Goal: Task Accomplishment & Management: Use online tool/utility

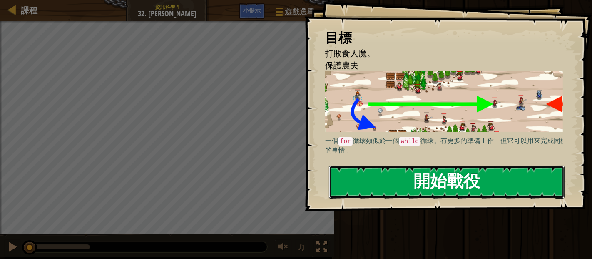
click at [440, 185] on button "開始戰役" at bounding box center [447, 181] width 236 height 33
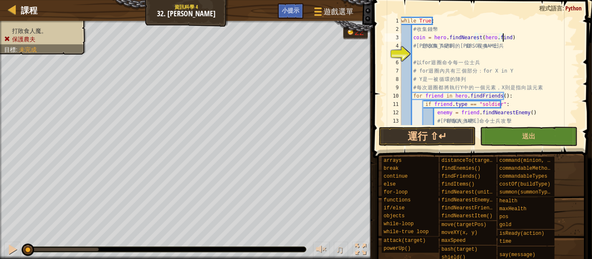
scroll to position [3, 8]
type textarea "coin = hero.findNearest(hero.findItems())"
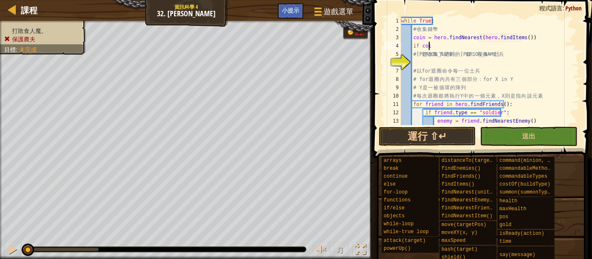
scroll to position [3, 2]
type textarea "if coin:"
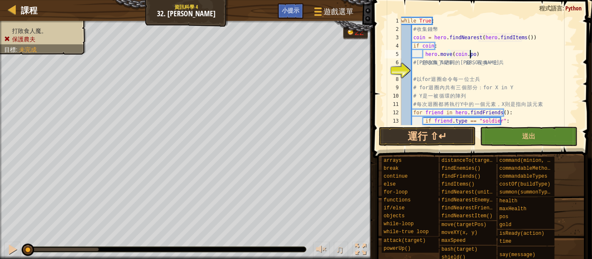
scroll to position [3, 5]
type textarea "hero.move(coin.pos)"
click at [430, 71] on div "while True : # 收 集 錢 幣 coin = hero . findNearest ( hero . findItems ( )) if coi…" at bounding box center [486, 79] width 173 height 125
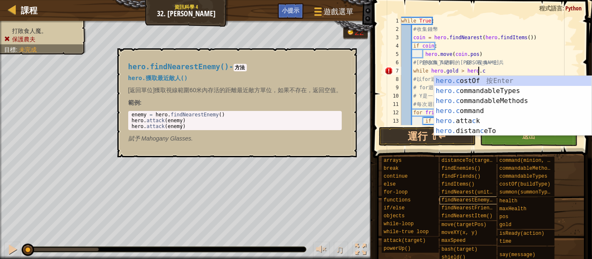
scroll to position [3, 6]
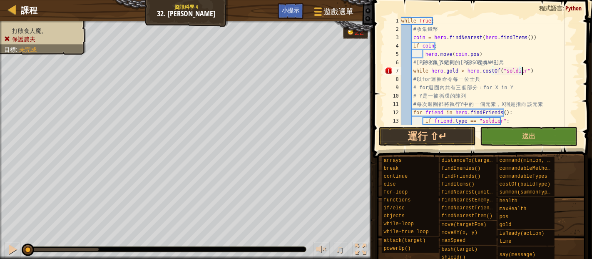
click at [531, 73] on div "while True : # 收 集 錢 幣 coin = hero . findNearest ( hero . findItems ( )) if coi…" at bounding box center [486, 79] width 173 height 125
type textarea "while [DOMAIN_NAME] > hero.costOf("soldier"):"
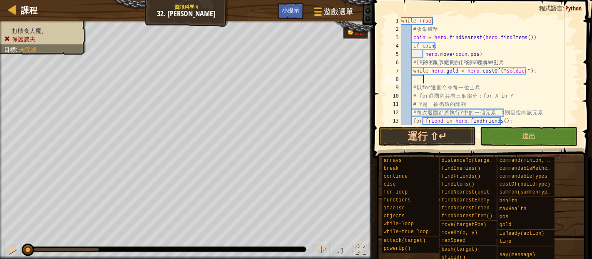
scroll to position [3, 1]
click at [527, 74] on div "while True : # 收 集 錢 幣 coin = hero . findNearest ( hero . findItems ( )) if coi…" at bounding box center [486, 79] width 173 height 125
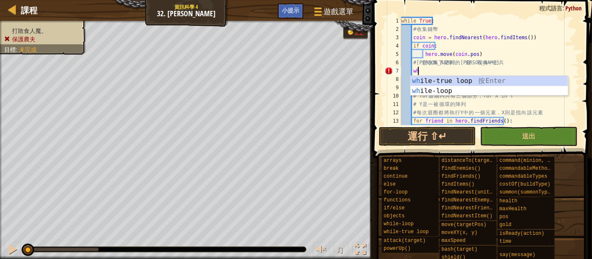
type textarea "w"
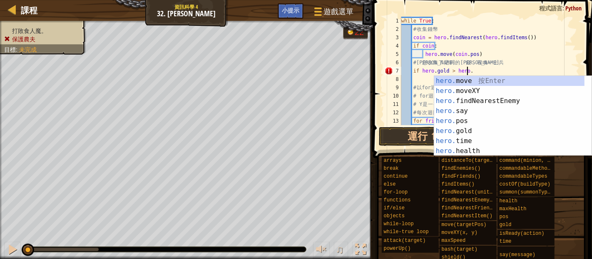
scroll to position [3, 5]
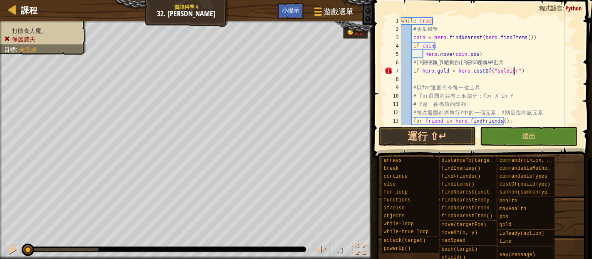
type textarea "if [DOMAIN_NAME] > hero.costOf("soldier"):"
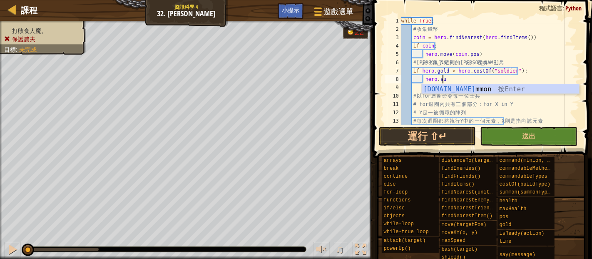
scroll to position [3, 3]
type textarea "hero.[PERSON_NAME]("soldier")"
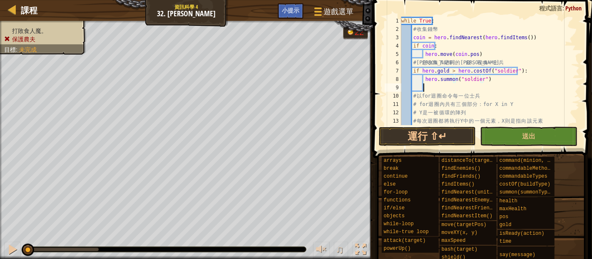
click at [438, 90] on div "while True : # 收 集 錢 幣 coin = hero . findNearest ( hero . findItems ( )) if coi…" at bounding box center [486, 79] width 173 height 125
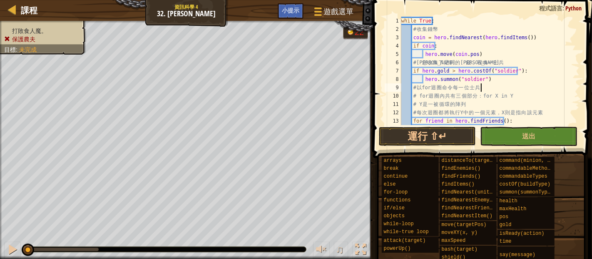
click at [495, 87] on div "while True : # 收 集 錢 幣 coin = hero . findNearest ( hero . findItems ( )) if coi…" at bounding box center [486, 79] width 173 height 125
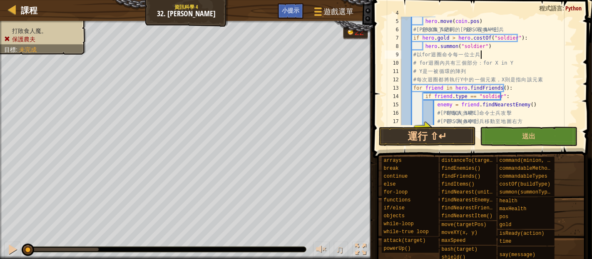
scroll to position [33, 0]
click at [513, 90] on div "if coin : hero . move ( coin . pos ) # 若 您 收 集 了 足 夠 的 金 錢 ， 召 喚 一 士 兵 if hero …" at bounding box center [486, 71] width 173 height 125
type textarea "for friend in hero.findFriends():"
click at [505, 87] on div "if coin : hero . move ( coin . pos ) # 若 您 收 集 了 足 夠 的 金 錢 ， 召 喚 一 士 兵 if hero …" at bounding box center [486, 71] width 173 height 125
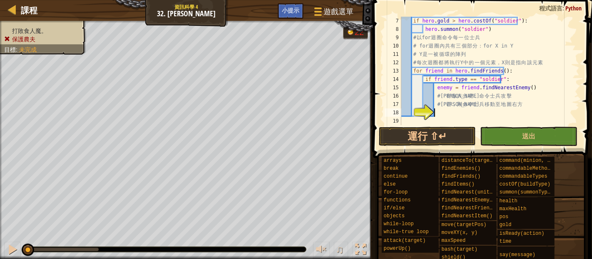
click at [443, 112] on div "if hero . gold > hero . costOf ( "soldier" ) : hero . summon ( "soldier" ) # 以 …" at bounding box center [486, 79] width 173 height 125
click at [504, 81] on div "if hero . gold > hero . costOf ( "soldier" ) : hero . summon ( "soldier" ) # 以 …" at bounding box center [486, 79] width 173 height 125
type textarea "if friend.type == "soldier":"
click at [505, 77] on div "if hero . gold > hero . costOf ( "soldier" ) : hero . summon ( "soldier" ) # 以 …" at bounding box center [486, 79] width 173 height 125
click at [442, 112] on div "if hero . gold > hero . costOf ( "soldier" ) : hero . summon ( "soldier" ) # 以 …" at bounding box center [486, 79] width 173 height 125
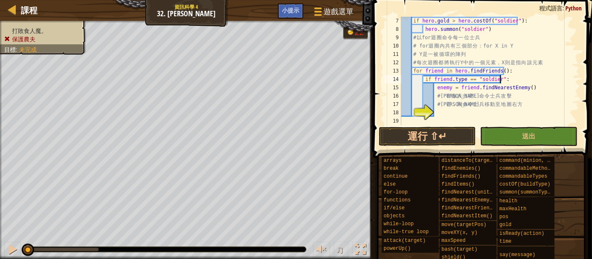
click at [509, 78] on div "if hero . gold > hero . costOf ( "soldier" ) : hero . summon ( "soldier" ) # 以 …" at bounding box center [486, 79] width 173 height 125
type textarea "if friend.type == "soldier":"
click at [447, 110] on div "if hero . gold > hero . costOf ( "soldier" ) : hero . summon ( "soldier" ) # 以 …" at bounding box center [486, 79] width 173 height 125
click at [465, 112] on div "if hero . gold > hero . costOf ( "soldier" ) : hero . summon ( "soldier" ) # 以 …" at bounding box center [486, 79] width 173 height 125
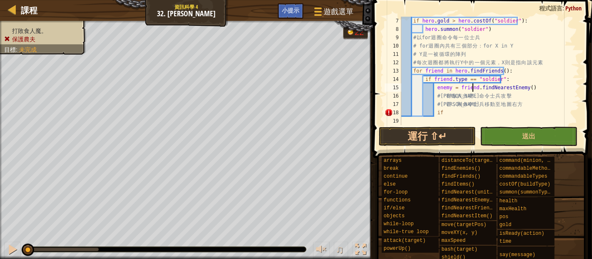
click at [472, 88] on div "if hero . gold > hero . costOf ( "soldier" ) : hero . summon ( "soldier" ) # 以 …" at bounding box center [486, 79] width 173 height 125
click at [443, 112] on div "if hero . gold > hero . costOf ( "soldier" ) : hero . summon ( "soldier" ) # 以 …" at bounding box center [486, 79] width 173 height 125
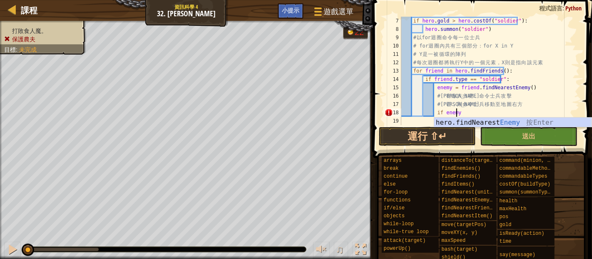
scroll to position [3, 4]
type textarea "if enemy:"
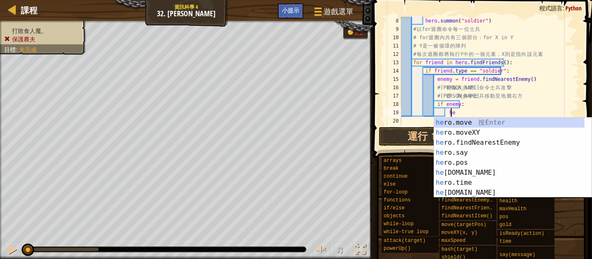
scroll to position [3, 3]
type textarea "h"
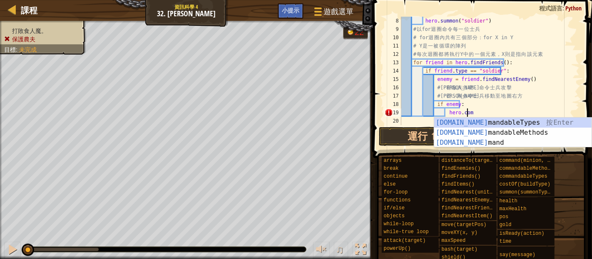
scroll to position [3, 5]
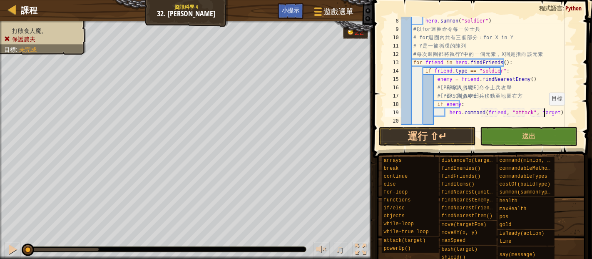
click at [545, 113] on div "hero . summon ( "soldier" ) # 以 for 迴 圈 命 令 每 一 位 士 兵 # for 迴 圈 內 共 有 三 個 部 分 ：…" at bounding box center [486, 79] width 173 height 125
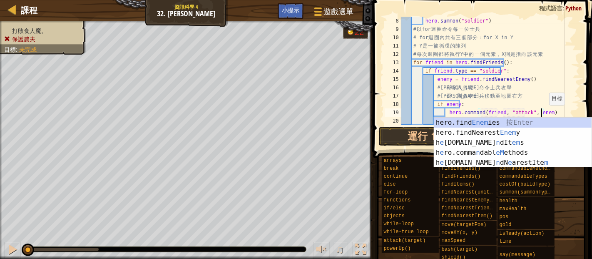
type textarea "hero.command(friend, "attack", enemy)"
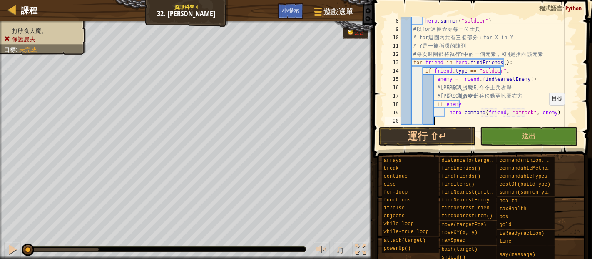
scroll to position [67, 0]
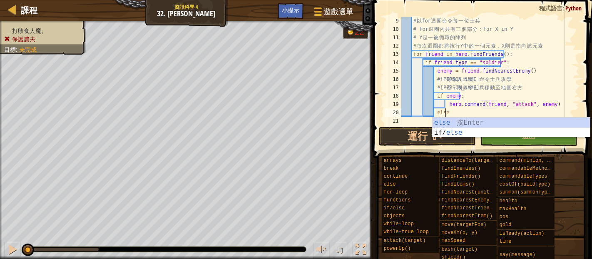
type textarea "else:"
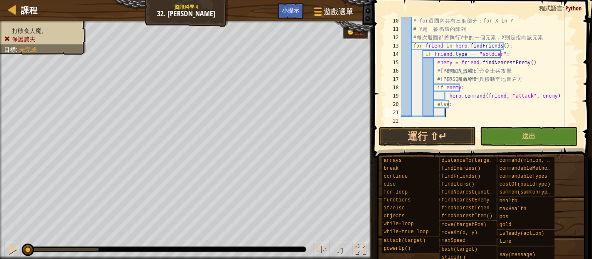
scroll to position [75, 0]
click at [515, 51] on div "# for 迴 圈 內 共 有 三 個 部 分 ： for X in Y # Y 是 一 被 循 環 的 陣 列 # 每 次 迴 圈 都 將 執 行 Y 中 …" at bounding box center [486, 79] width 173 height 125
type textarea "if friend.type == "soldier":"
click at [450, 113] on div "# for 迴 圈 內 共 有 三 個 部 分 ： for X in Y # Y 是 一 被 循 環 的 陣 列 # 每 次 迴 圈 都 將 執 行 Y 中 …" at bounding box center [486, 79] width 173 height 125
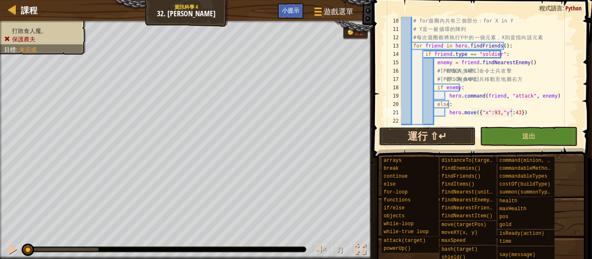
click at [448, 133] on button "運行 ⇧↵" at bounding box center [427, 136] width 97 height 19
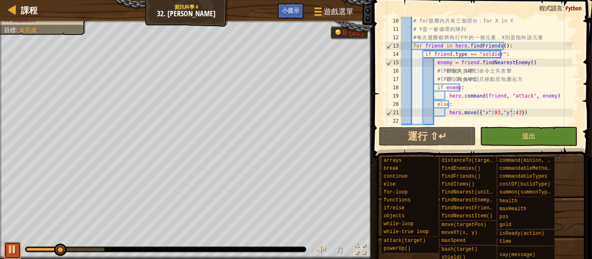
click at [13, 249] on div at bounding box center [12, 249] width 11 height 11
click at [533, 110] on div "# for 迴 圈 內 共 有 三 個 部 分 ： for X in Y # Y 是 一 被 循 環 的 陣 列 # 每 次 迴 圈 都 將 執 行 Y 中 …" at bounding box center [486, 79] width 173 height 125
click at [456, 112] on div "# for 迴 圈 內 共 有 三 個 部 分 ： for X in Y # Y 是 一 被 循 環 的 陣 列 # 每 次 迴 圈 都 將 執 行 Y 中 …" at bounding box center [486, 79] width 173 height 125
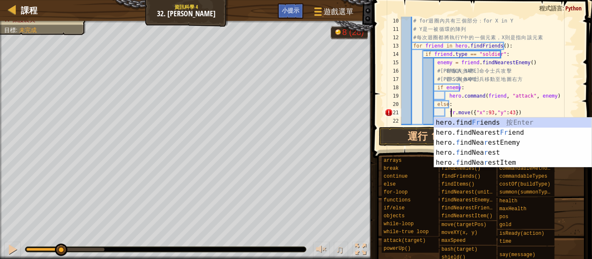
scroll to position [3, 4]
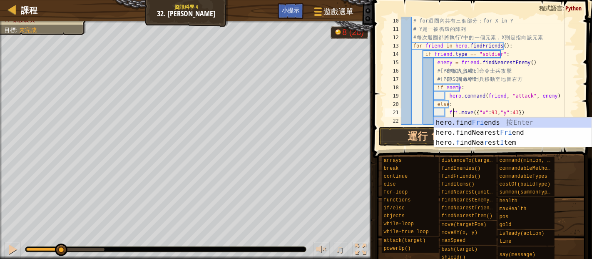
click at [524, 112] on div "# for 迴 圈 內 共 有 三 個 部 分 ： for X in Y # Y 是 一 被 循 環 的 陣 列 # 每 次 迴 圈 都 將 執 行 Y 中 …" at bounding box center [486, 79] width 173 height 125
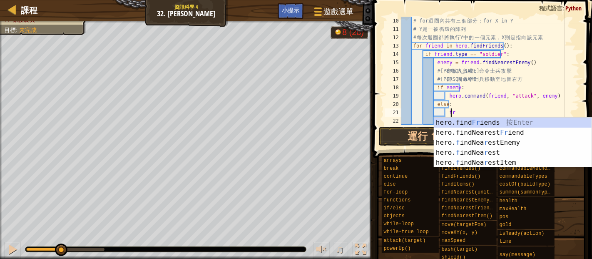
type textarea "f"
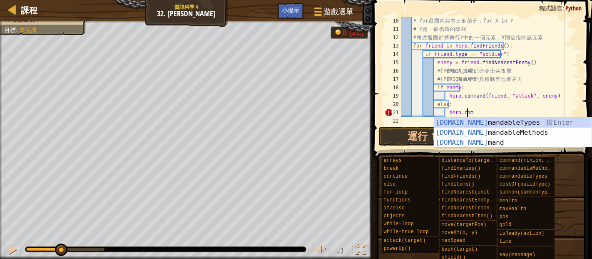
scroll to position [3, 5]
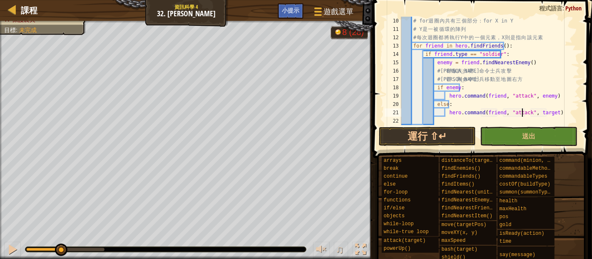
click at [522, 114] on div "# for 迴 圈 內 共 有 三 個 部 分 ： for X in Y # Y 是 一 被 循 環 的 陣 列 # 每 次 迴 圈 都 將 執 行 Y 中 …" at bounding box center [486, 79] width 173 height 125
click at [460, 106] on div "# for 迴 圈 內 共 有 三 個 部 分 ： for X in Y # Y 是 一 被 循 環 的 陣 列 # 每 次 迴 圈 都 將 執 行 Y 中 …" at bounding box center [486, 79] width 173 height 125
type textarea "else:"
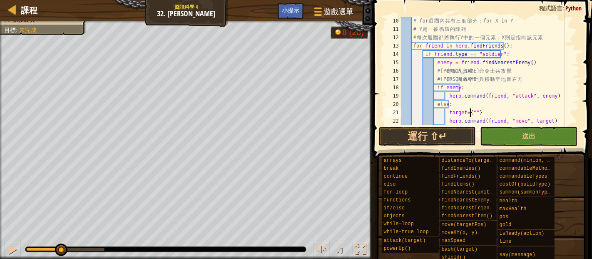
type textarea "ㄌ"
click at [517, 114] on div "# for 迴 圈 內 共 有 三 個 部 分 ： for X in Y # Y 是 一 被 循 環 的 陣 列 # 每 次 迴 圈 都 將 執 行 Y 中 …" at bounding box center [486, 79] width 173 height 125
click at [422, 137] on button "運行 ⇧↵" at bounding box center [427, 136] width 97 height 19
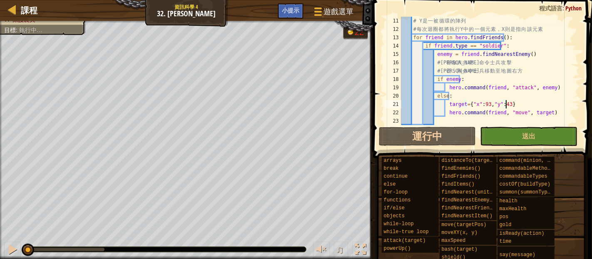
scroll to position [83, 0]
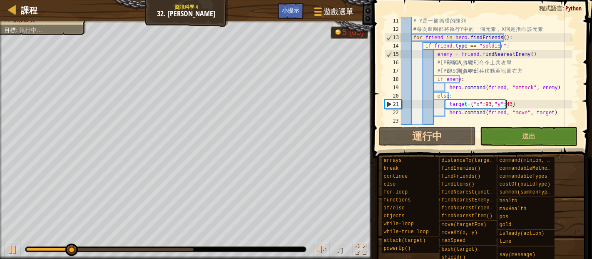
click at [515, 104] on div "# Y 是 一 被 循 環 的 陣 列 # 每 次 迴 圈 都 將 執 行 Y 中 的 一 個 元 素 ， X 則 是 指 向 該 元 素 for frien…" at bounding box center [486, 79] width 173 height 125
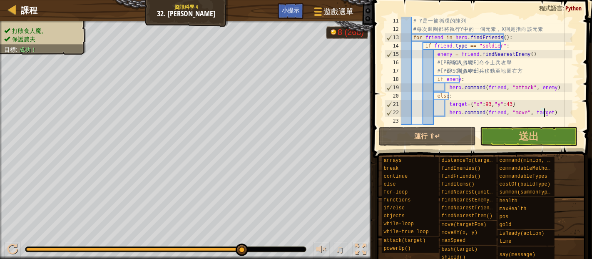
click at [550, 113] on div "# Y 是 一 被 循 環 的 陣 列 # 每 次 迴 圈 都 將 執 行 Y 中 的 一 個 元 素 ， X 則 是 指 向 該 元 素 for frien…" at bounding box center [486, 79] width 173 height 125
click at [557, 87] on div "# Y 是 一 被 循 環 的 陣 列 # 每 次 迴 圈 都 將 執 行 Y 中 的 一 個 元 素 ， X 則 是 指 向 該 元 素 for frien…" at bounding box center [486, 79] width 173 height 125
click at [531, 68] on div "# Y 是 一 被 循 環 的 陣 列 # 每 次 迴 圈 都 將 執 行 Y 中 的 一 個 元 素 ， X 則 是 指 向 該 元 素 for frien…" at bounding box center [486, 79] width 173 height 125
type textarea "# 若否，則命令士兵移動至地圖右方"
